Goal: Navigation & Orientation: Go to known website

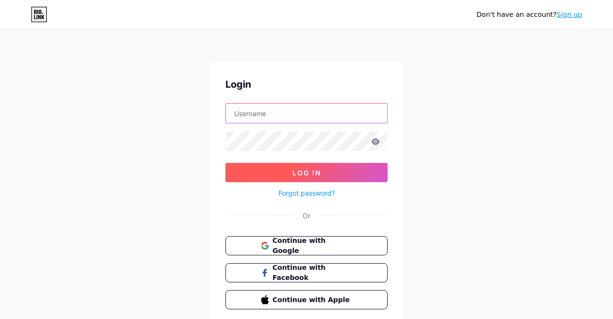
type input "dhruviklathiya9999@gmail.com"
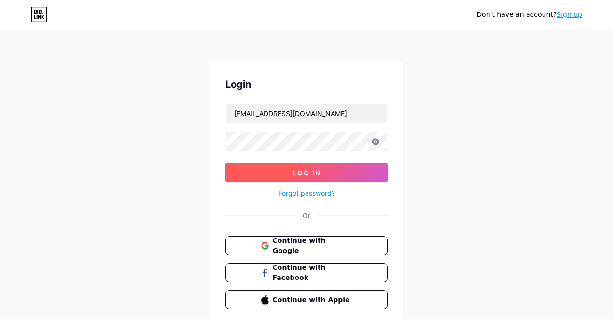
click at [346, 177] on button "Log In" at bounding box center [306, 172] width 162 height 19
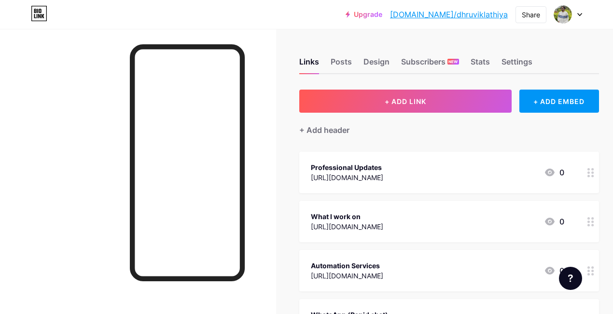
click at [464, 17] on link "[DOMAIN_NAME]/dhruviklathiya" at bounding box center [449, 15] width 118 height 12
